Goal: Task Accomplishment & Management: Use online tool/utility

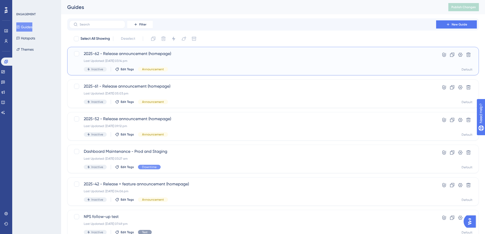
click at [201, 64] on div "2025-62 - Release announcement (homepage) Last Updated: 05 Sept 2025 03:14 pm I…" at bounding box center [253, 61] width 338 height 21
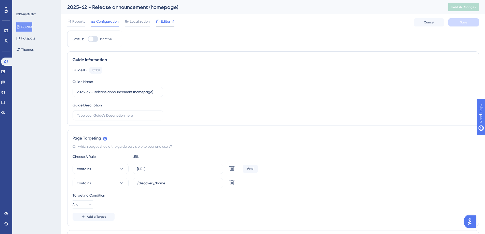
click at [165, 23] on span "Editor" at bounding box center [165, 21] width 9 height 6
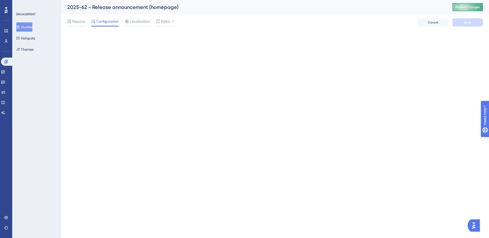
click at [465, 8] on span "Publish Changes" at bounding box center [467, 7] width 24 height 4
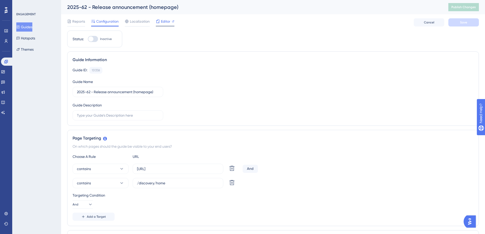
click at [163, 22] on span "Editor" at bounding box center [165, 21] width 9 height 6
